Goal: Information Seeking & Learning: Find specific page/section

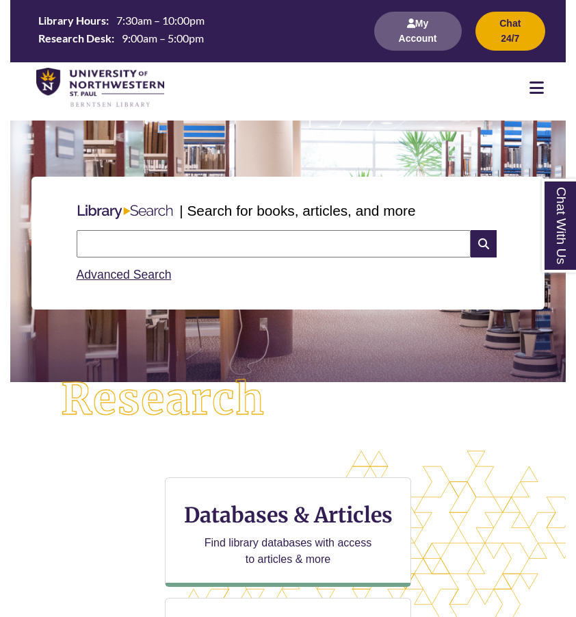
click at [246, 230] on input "text" at bounding box center [274, 243] width 394 height 27
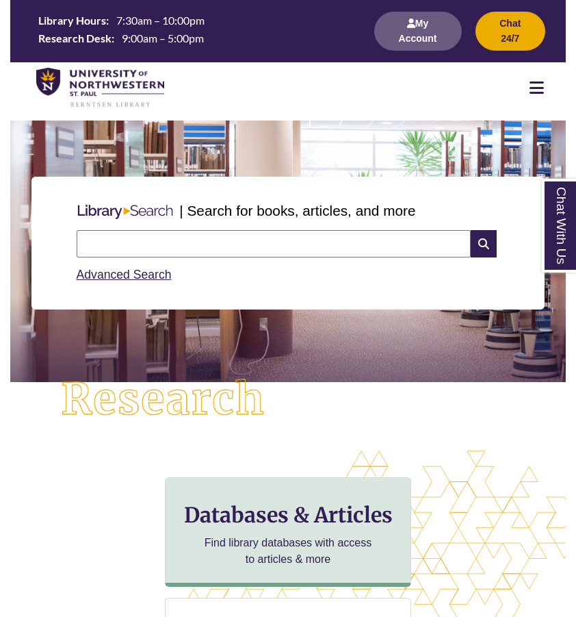
click at [273, 522] on h3 "Databases & Articles" at bounding box center [288, 515] width 223 height 26
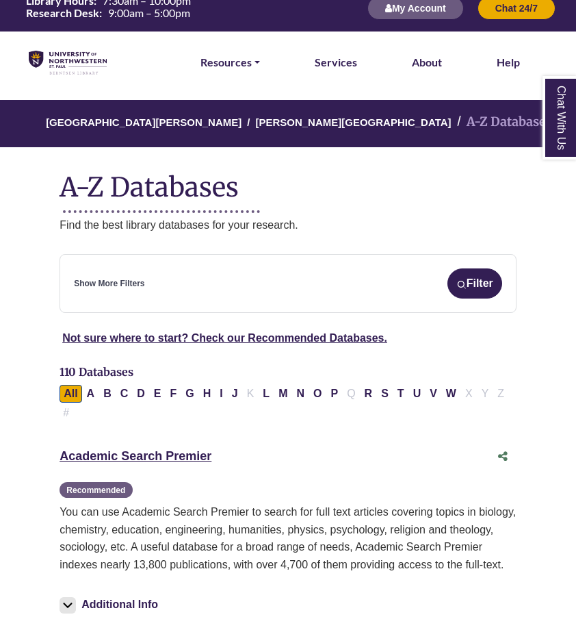
scroll to position [29, 0]
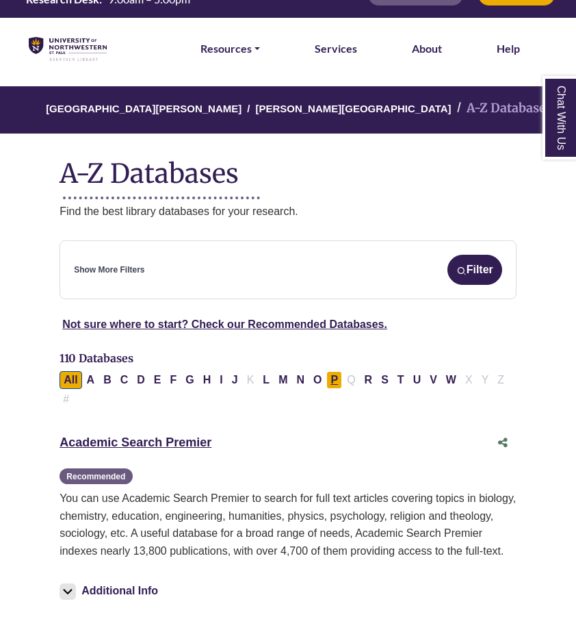
click at [332, 376] on button "P" at bounding box center [334, 380] width 16 height 18
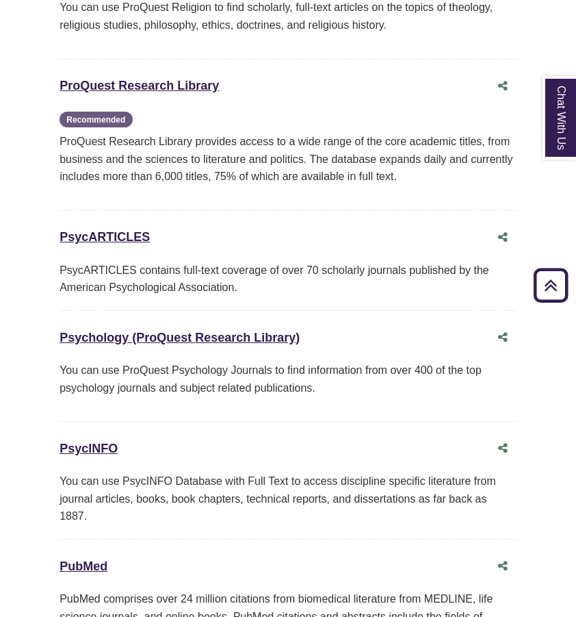
scroll to position [1574, 0]
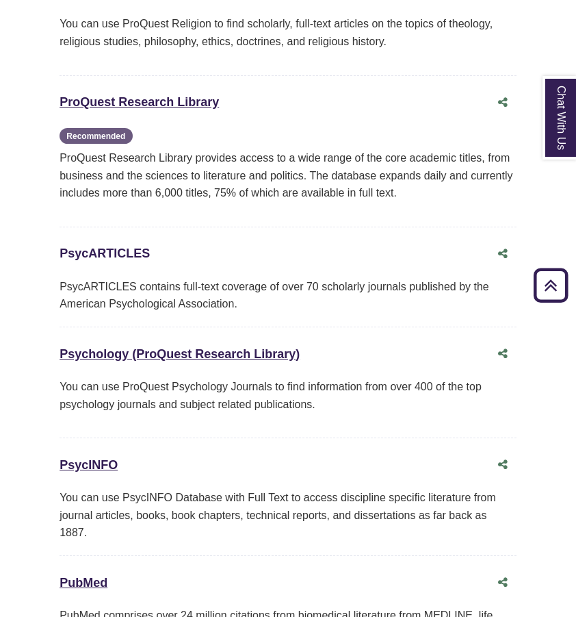
click at [129, 244] on div "PsycARTICLES This link opens in a new window" at bounding box center [275, 254] width 430 height 20
click at [101, 246] on link "PsycARTICLES This link opens in a new window" at bounding box center [105, 253] width 90 height 14
click at [134, 15] on p "You can use ProQuest Religion to find scholarly, full-text articles on the topi…" at bounding box center [288, 32] width 457 height 35
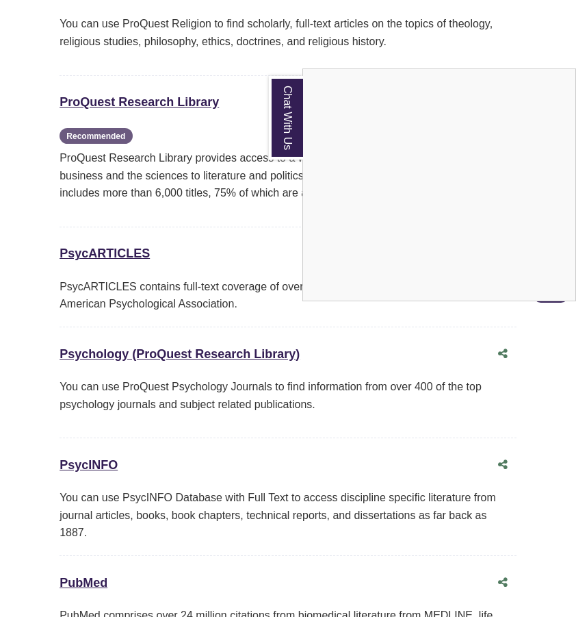
click at [273, 2] on div "Chat With Us" at bounding box center [288, 308] width 576 height 617
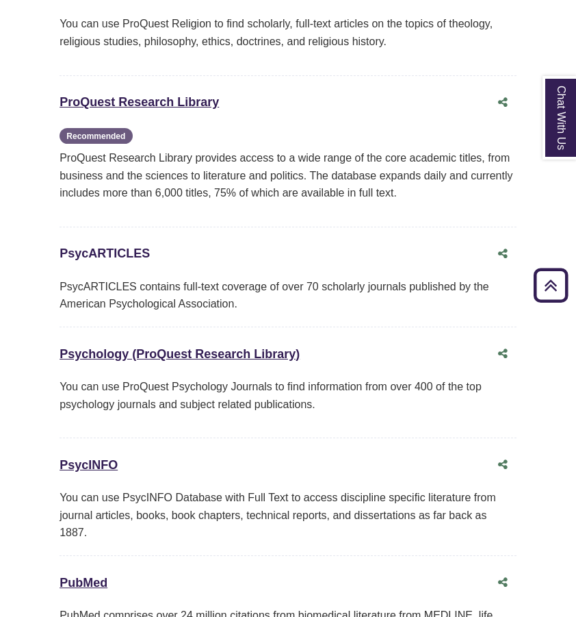
click at [102, 246] on link "PsycARTICLES This link opens in a new window" at bounding box center [105, 253] width 90 height 14
click at [122, 250] on div "PsycARTICLES This link opens in a new window" at bounding box center [288, 254] width 457 height 26
click at [122, 246] on link "PsycARTICLES This link opens in a new window" at bounding box center [105, 253] width 90 height 14
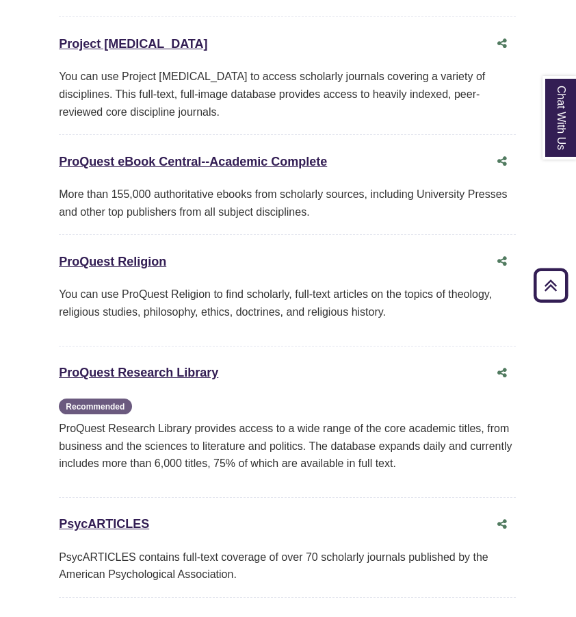
scroll to position [1306, 1]
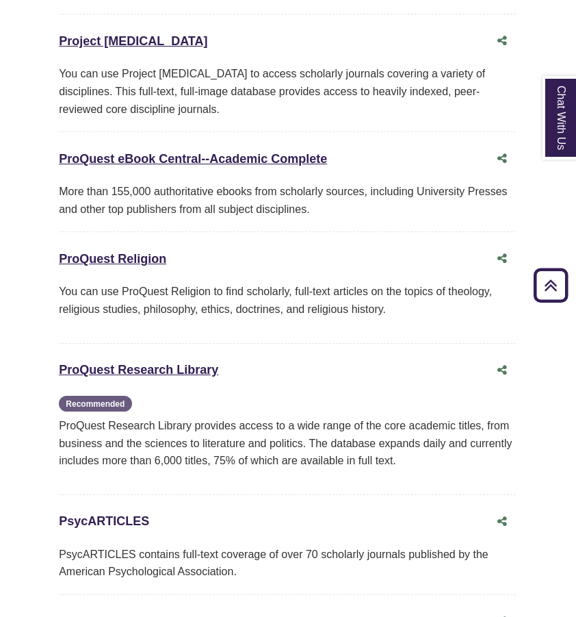
click at [97, 514] on link "PsycARTICLES This link opens in a new window" at bounding box center [104, 521] width 90 height 14
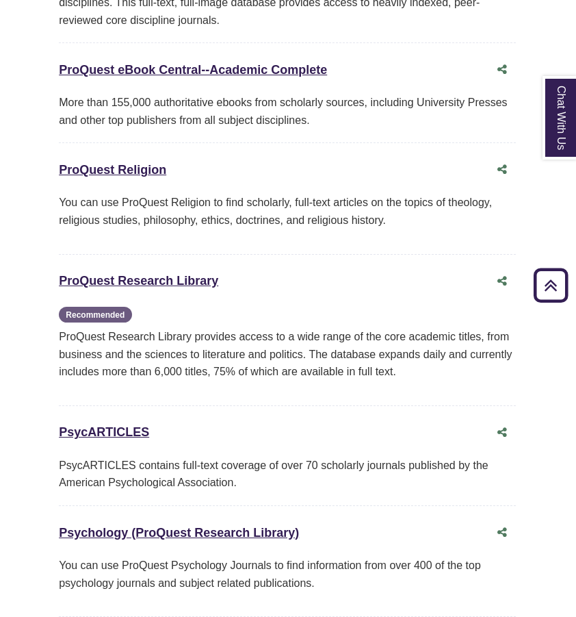
scroll to position [1396, 1]
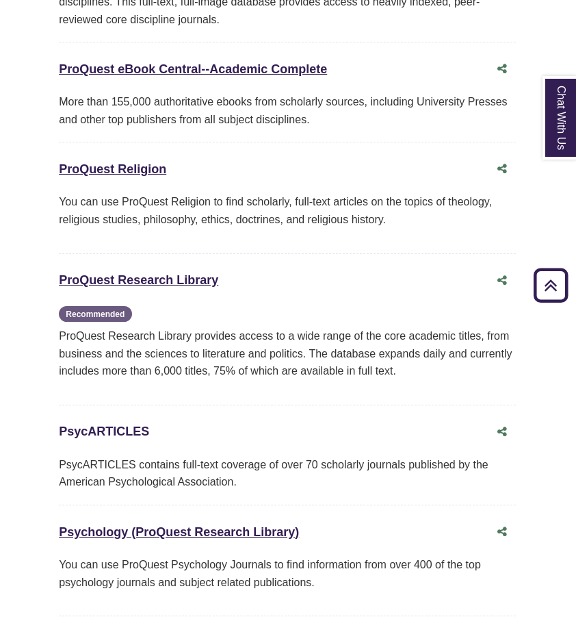
click at [103, 424] on link "PsycARTICLES This link opens in a new window" at bounding box center [104, 431] width 90 height 14
click at [102, 424] on link "PsycARTICLES This link opens in a new window" at bounding box center [104, 431] width 90 height 14
